Goal: Information Seeking & Learning: Learn about a topic

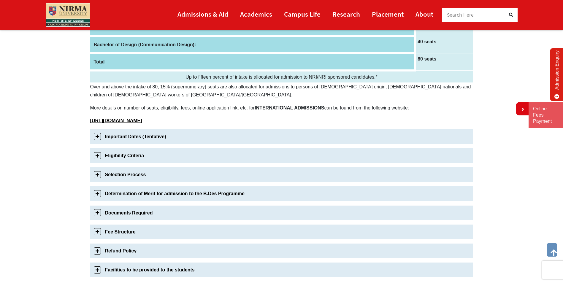
scroll to position [127, 0]
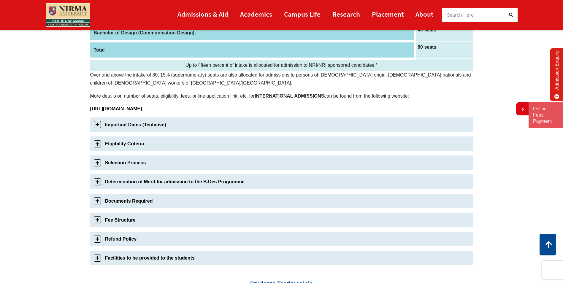
click at [98, 219] on link "Fee Structure" at bounding box center [281, 220] width 383 height 15
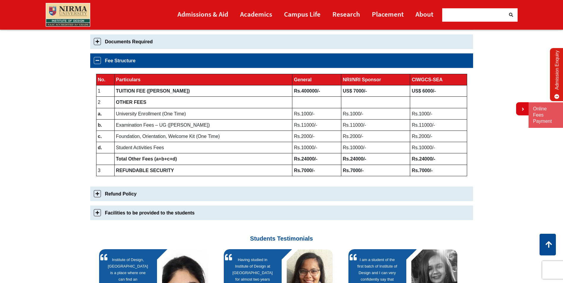
scroll to position [304, 0]
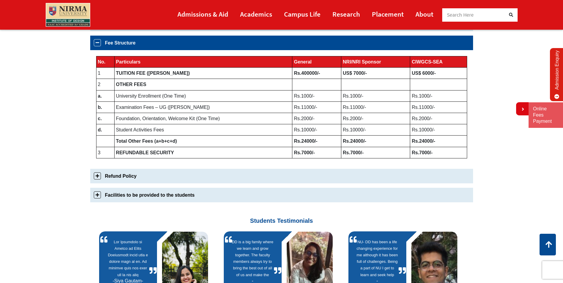
click at [96, 199] on link "Facilities to be provided to the students" at bounding box center [281, 195] width 383 height 15
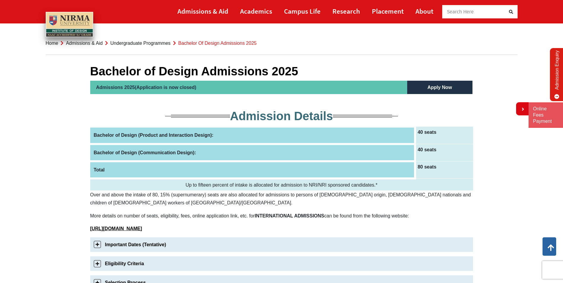
scroll to position [0, 0]
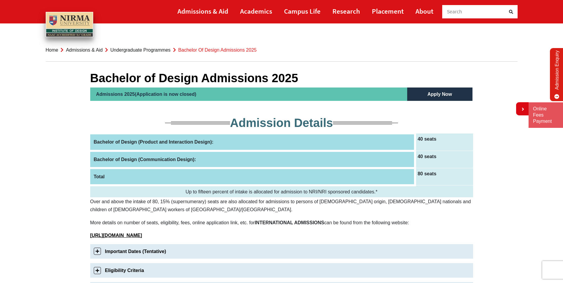
click at [284, 189] on td "Up to fifteen percent of intake is allocated for admission to NRI/NRI sponsored…" at bounding box center [281, 191] width 383 height 12
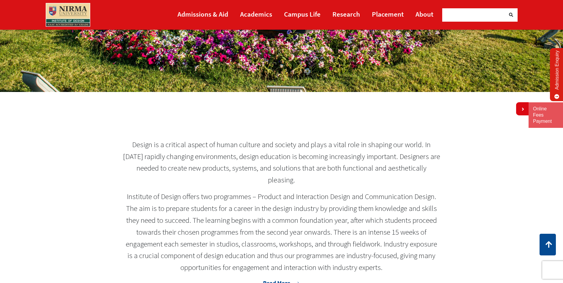
scroll to position [495, 0]
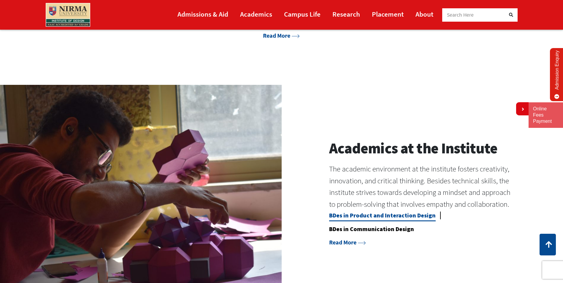
click at [406, 214] on link "BDes in Product and Interaction Design" at bounding box center [382, 217] width 107 height 10
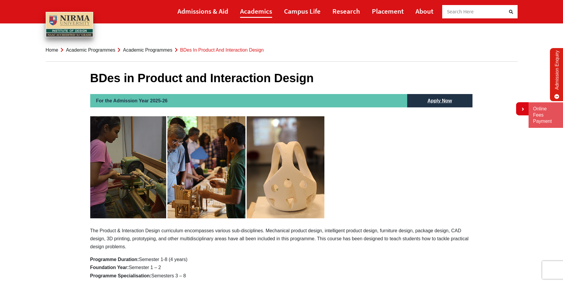
click at [266, 13] on link "Academics" at bounding box center [256, 10] width 32 height 13
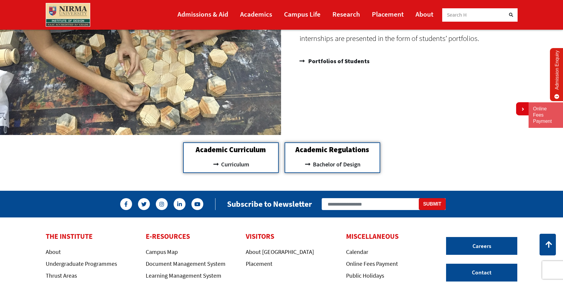
scroll to position [645, 0]
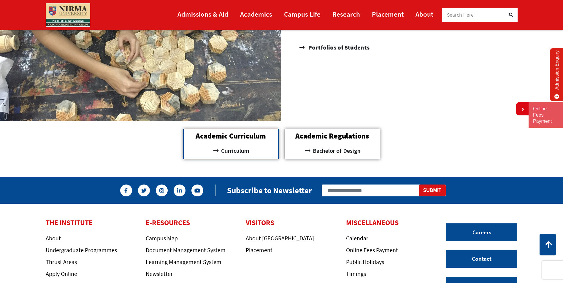
click at [370, 142] on div "Academic Regulations Bachelor of Design" at bounding box center [333, 144] width 96 height 31
click at [330, 152] on span "Bachelor of Design" at bounding box center [335, 151] width 49 height 10
click at [231, 150] on span "Curriculum" at bounding box center [235, 151] width 30 height 10
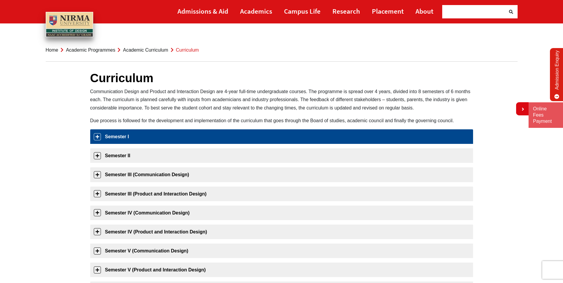
click at [100, 137] on link "Semester I" at bounding box center [281, 136] width 383 height 15
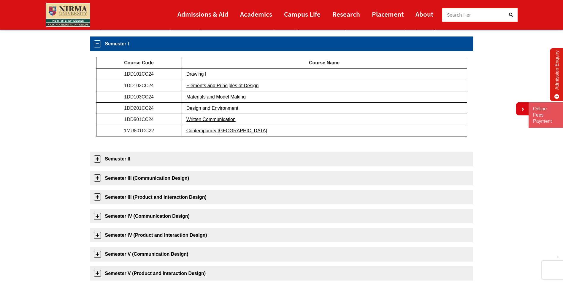
scroll to position [94, 0]
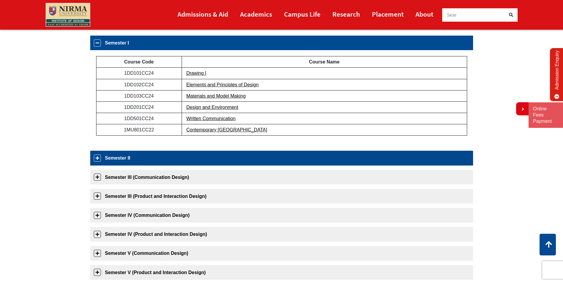
click at [99, 158] on link "Semester II" at bounding box center [281, 158] width 383 height 15
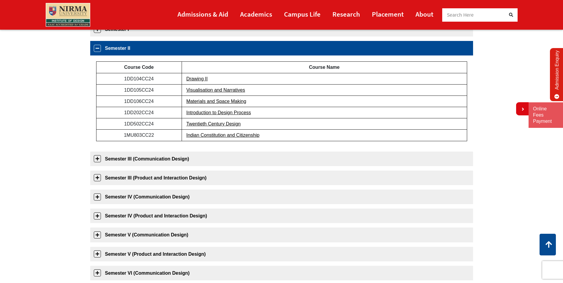
scroll to position [113, 0]
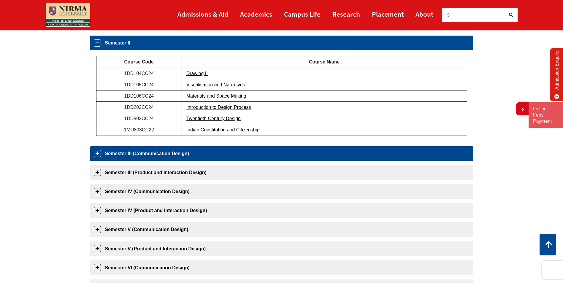
click at [98, 153] on link "Semester III (Communication Design)" at bounding box center [281, 153] width 383 height 15
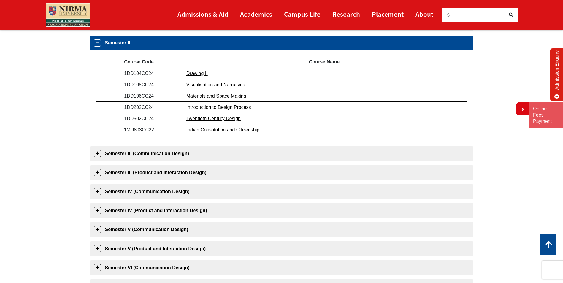
click at [98, 153] on div "Semester III (Communication Design) Course Code Course Name 2DD101CC25 Photogra…" at bounding box center [281, 153] width 383 height 15
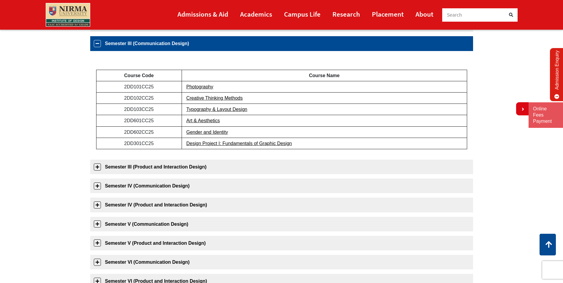
scroll to position [132, 0]
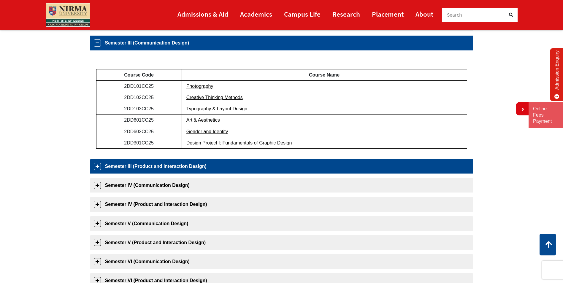
click at [97, 164] on link "Semester III (Product and Interaction Design)" at bounding box center [281, 166] width 383 height 15
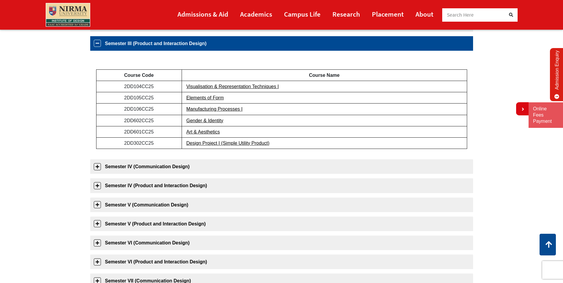
scroll to position [151, 0]
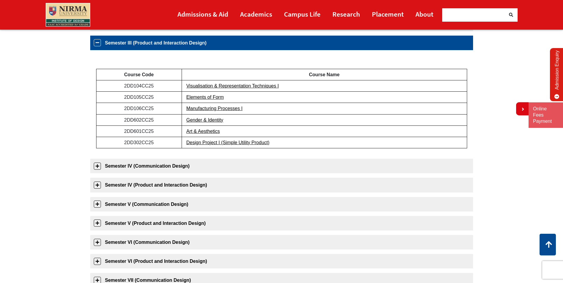
click at [97, 164] on link "Semester IV (Communication Design)" at bounding box center [281, 166] width 383 height 15
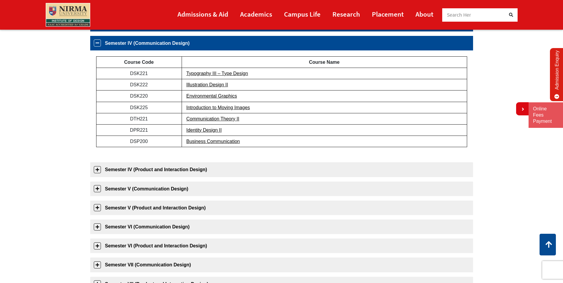
scroll to position [170, 0]
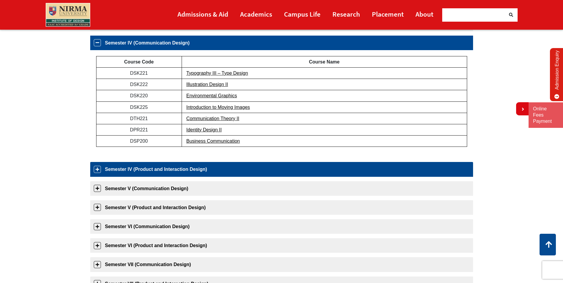
click at [97, 167] on link "Semester IV (Product and Interaction Design)" at bounding box center [281, 169] width 383 height 15
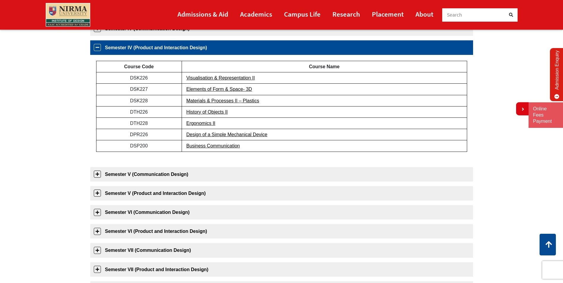
scroll to position [189, 0]
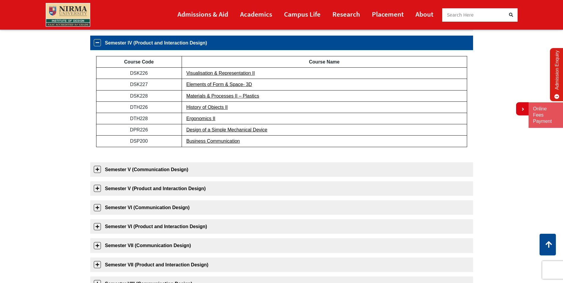
click at [97, 167] on link "Semester V (Communication Design)" at bounding box center [281, 169] width 383 height 15
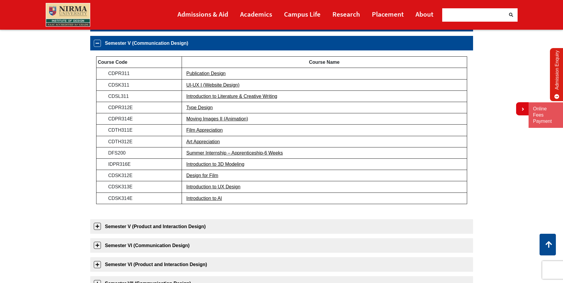
scroll to position [208, 0]
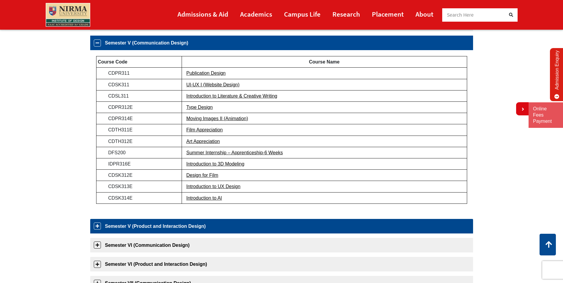
click at [97, 224] on link "Semester V (Product and Interaction Design)" at bounding box center [281, 226] width 383 height 15
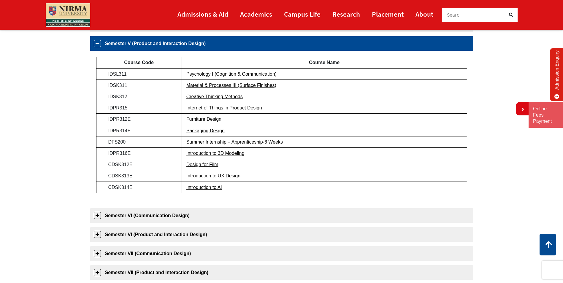
scroll to position [227, 0]
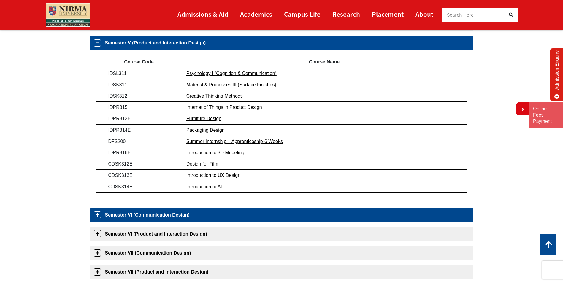
click at [98, 218] on link "Semester VI (Communication Design)" at bounding box center [281, 215] width 383 height 15
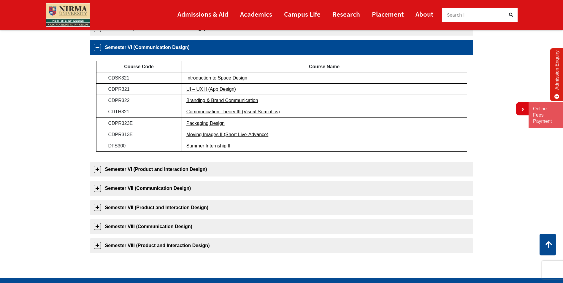
scroll to position [246, 0]
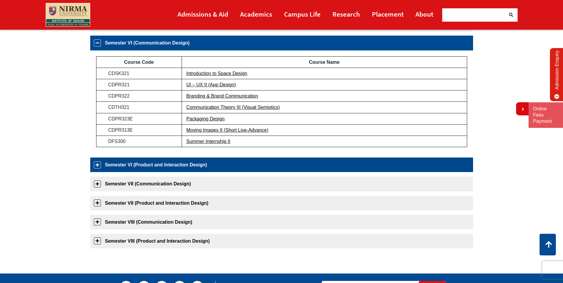
click at [96, 168] on link "Semester VI (Product and Interaction Design)" at bounding box center [281, 165] width 383 height 15
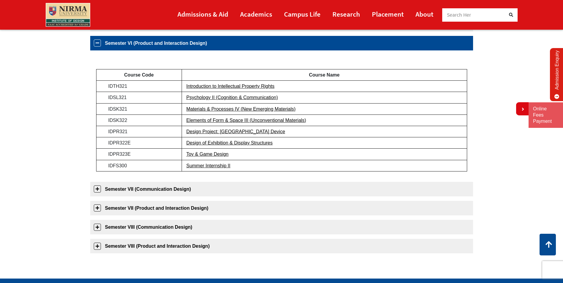
scroll to position [265, 0]
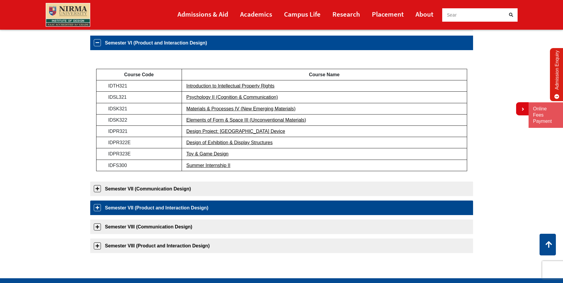
click at [96, 211] on link "Semester VII (Product and Interaction Design)" at bounding box center [281, 208] width 383 height 15
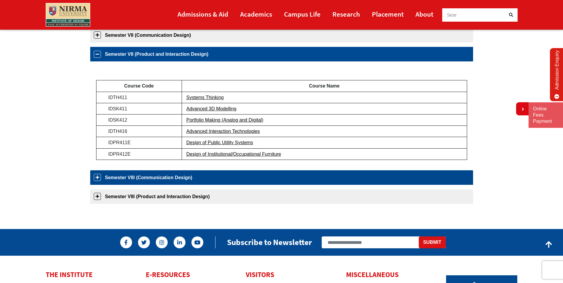
scroll to position [303, 0]
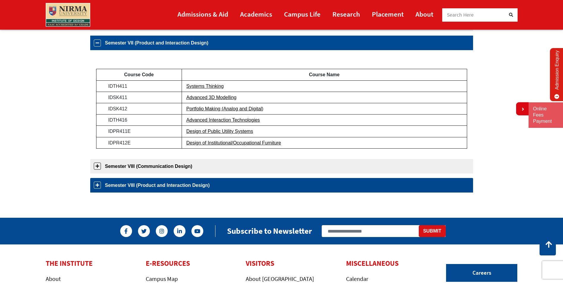
click at [97, 184] on link "Semester VIII (Product and Interaction Design)" at bounding box center [281, 185] width 383 height 15
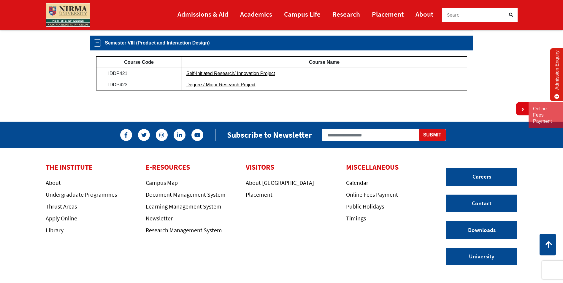
scroll to position [94, 0]
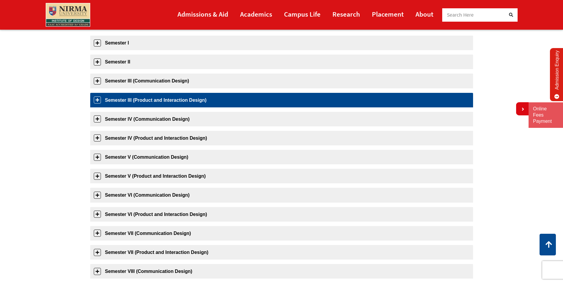
click at [96, 98] on link "Semester III (Product and Interaction Design)" at bounding box center [281, 100] width 383 height 15
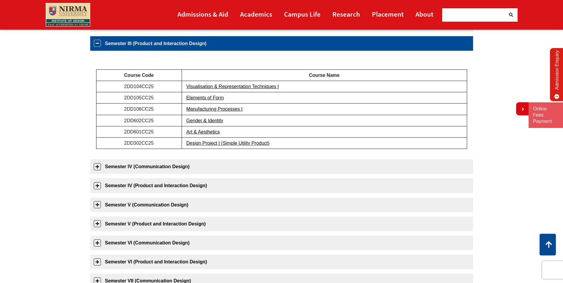
scroll to position [151, 0]
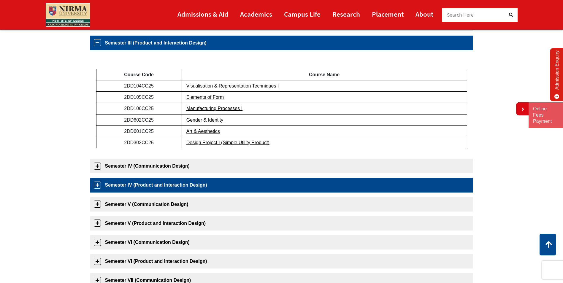
click at [97, 188] on link "Semester IV (Product and Interaction Design)" at bounding box center [281, 185] width 383 height 15
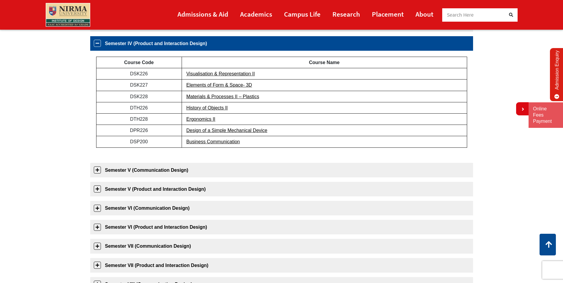
scroll to position [189, 0]
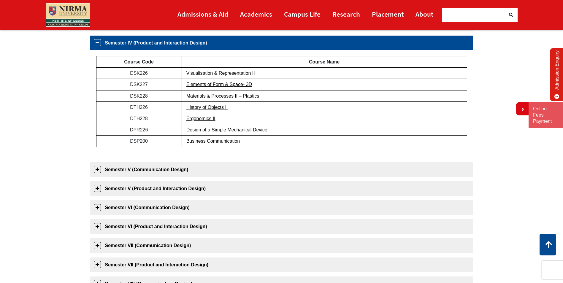
click at [96, 42] on link "Semester IV (Product and Interaction Design)" at bounding box center [281, 43] width 383 height 15
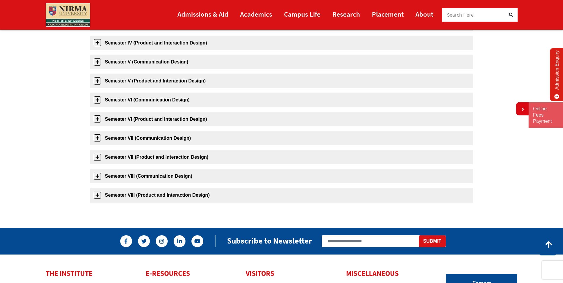
scroll to position [0, 0]
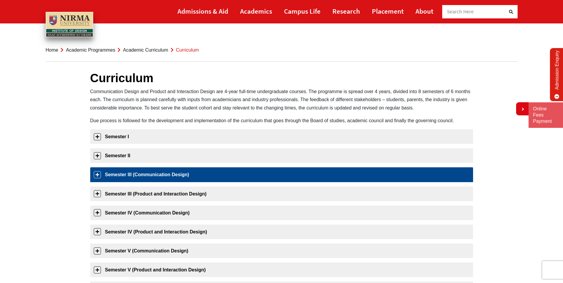
click at [99, 172] on link "Semester III (Communication Design)" at bounding box center [281, 174] width 383 height 15
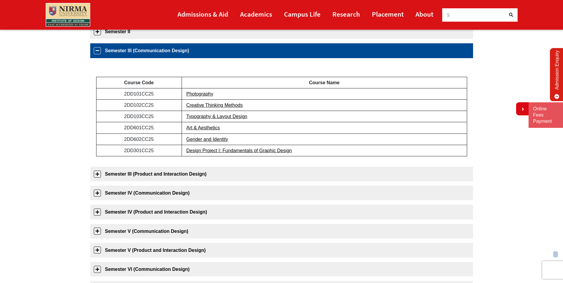
scroll to position [132, 0]
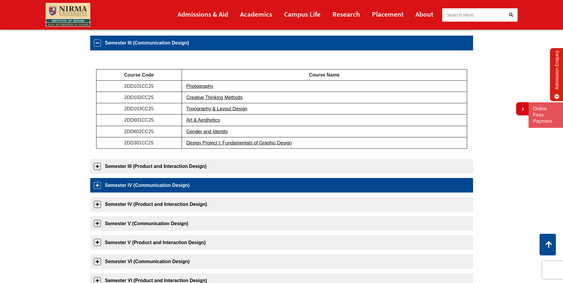
click at [97, 186] on link "Semester IV (Communication Design)" at bounding box center [281, 185] width 383 height 15
click at [97, 186] on div "Semester IV (Communication Design) Course Code Course Name DSK221 Typography II…" at bounding box center [281, 185] width 383 height 15
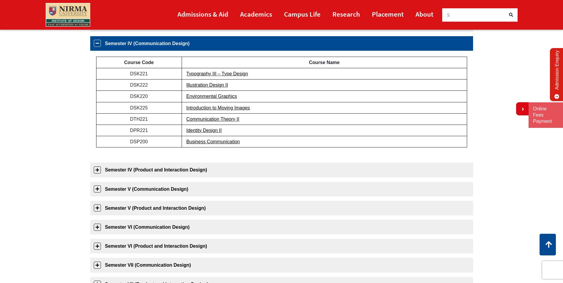
scroll to position [170, 0]
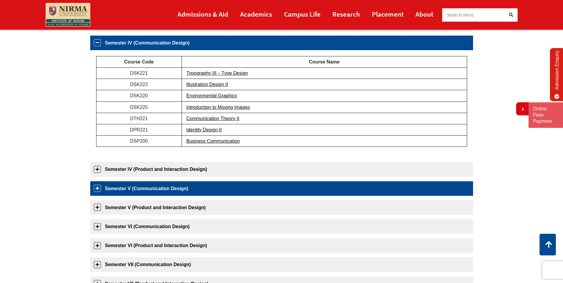
click at [97, 188] on link "Semester V (Communication Design)" at bounding box center [281, 188] width 383 height 15
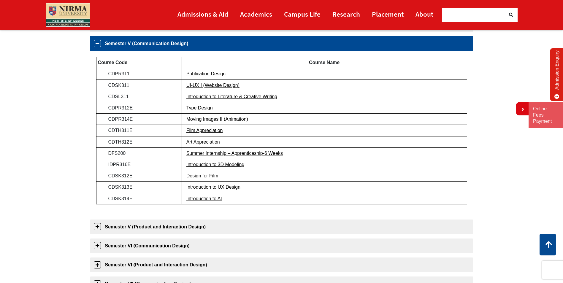
scroll to position [208, 0]
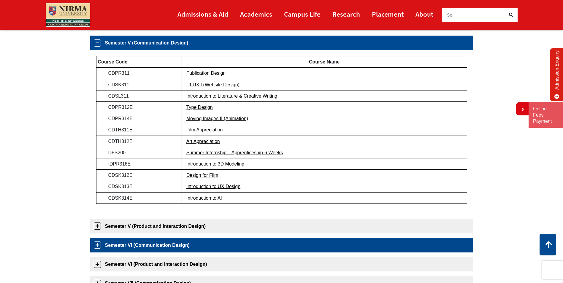
click at [97, 245] on link "Semester VI (Communication Design)" at bounding box center [281, 245] width 383 height 15
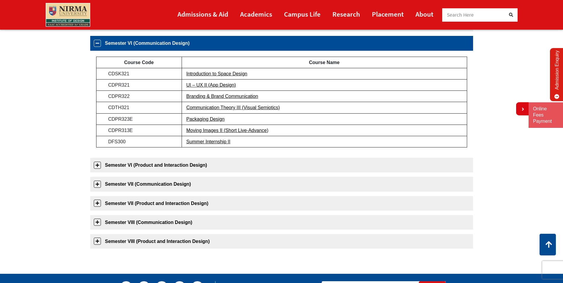
scroll to position [246, 0]
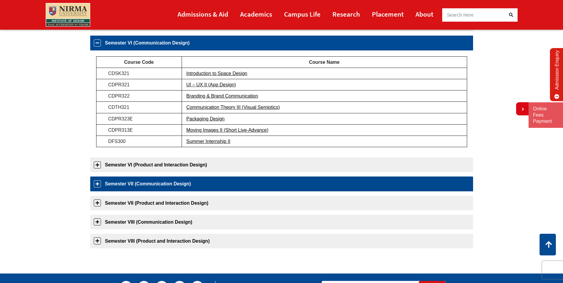
click at [96, 185] on link "Semester VII (Communication Design)" at bounding box center [281, 184] width 383 height 15
click at [0, 0] on div "Course Code Course Name CDTH411 System Thinking CDSK411 Introduction to Materia…" at bounding box center [0, 0] width 0 height 0
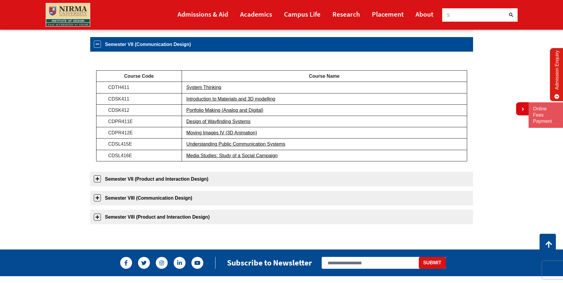
scroll to position [284, 0]
